Goal: Check status: Check status

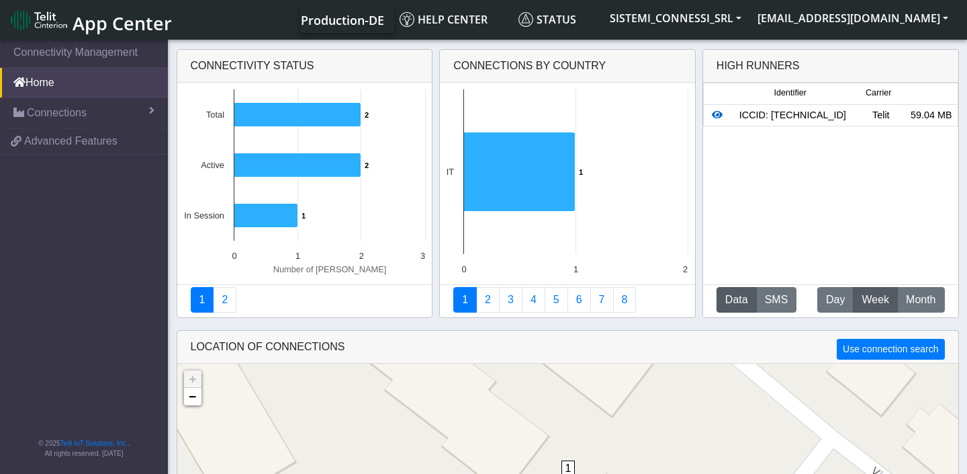
click at [717, 114] on icon at bounding box center [717, 114] width 11 height 9
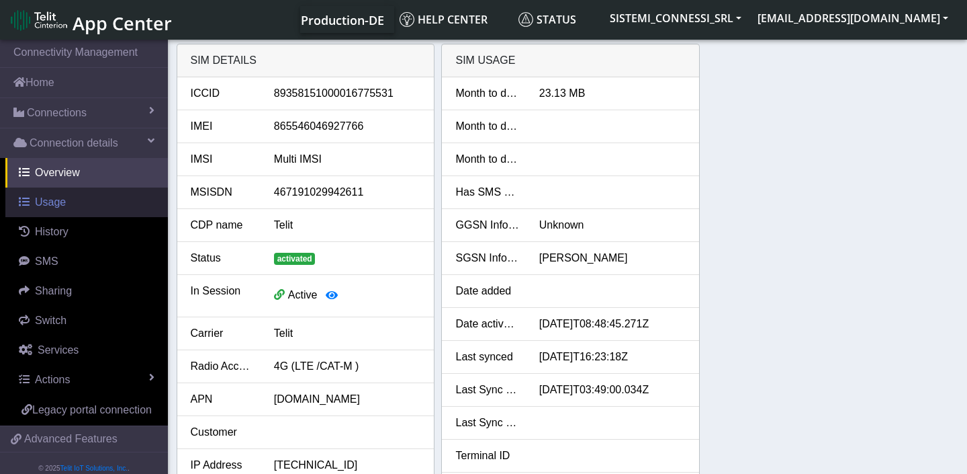
click at [73, 199] on link "Usage" at bounding box center [86, 202] width 163 height 30
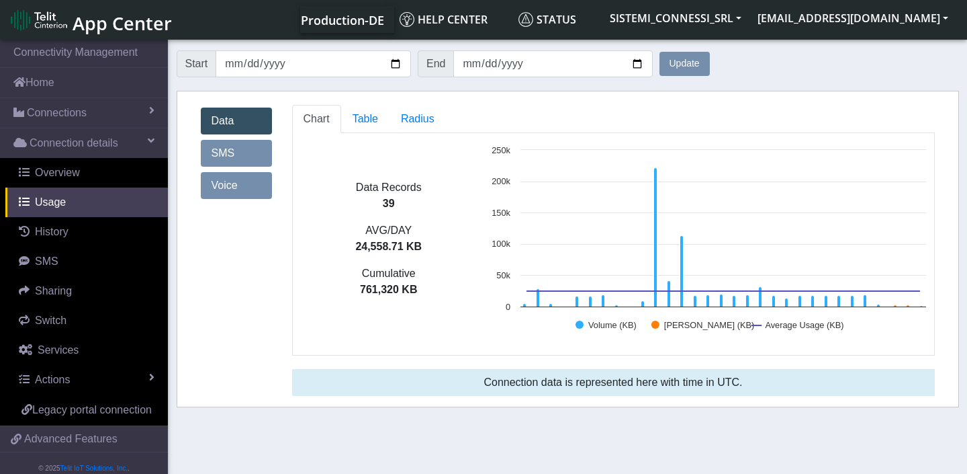
scroll to position [5, 0]
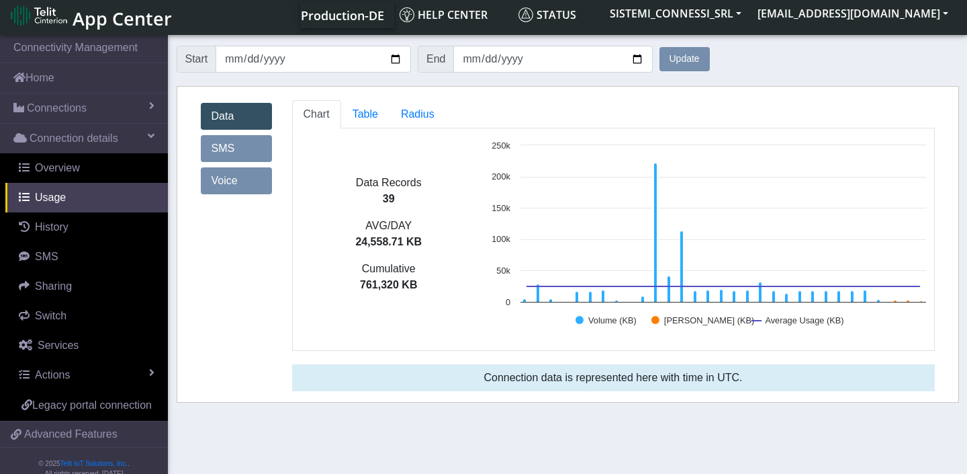
click at [818, 56] on form "Start [DATE] End [DATE] Update" at bounding box center [568, 59] width 783 height 40
click at [70, 169] on span "Overview" at bounding box center [57, 167] width 45 height 11
